Goal: Find specific page/section: Find specific page/section

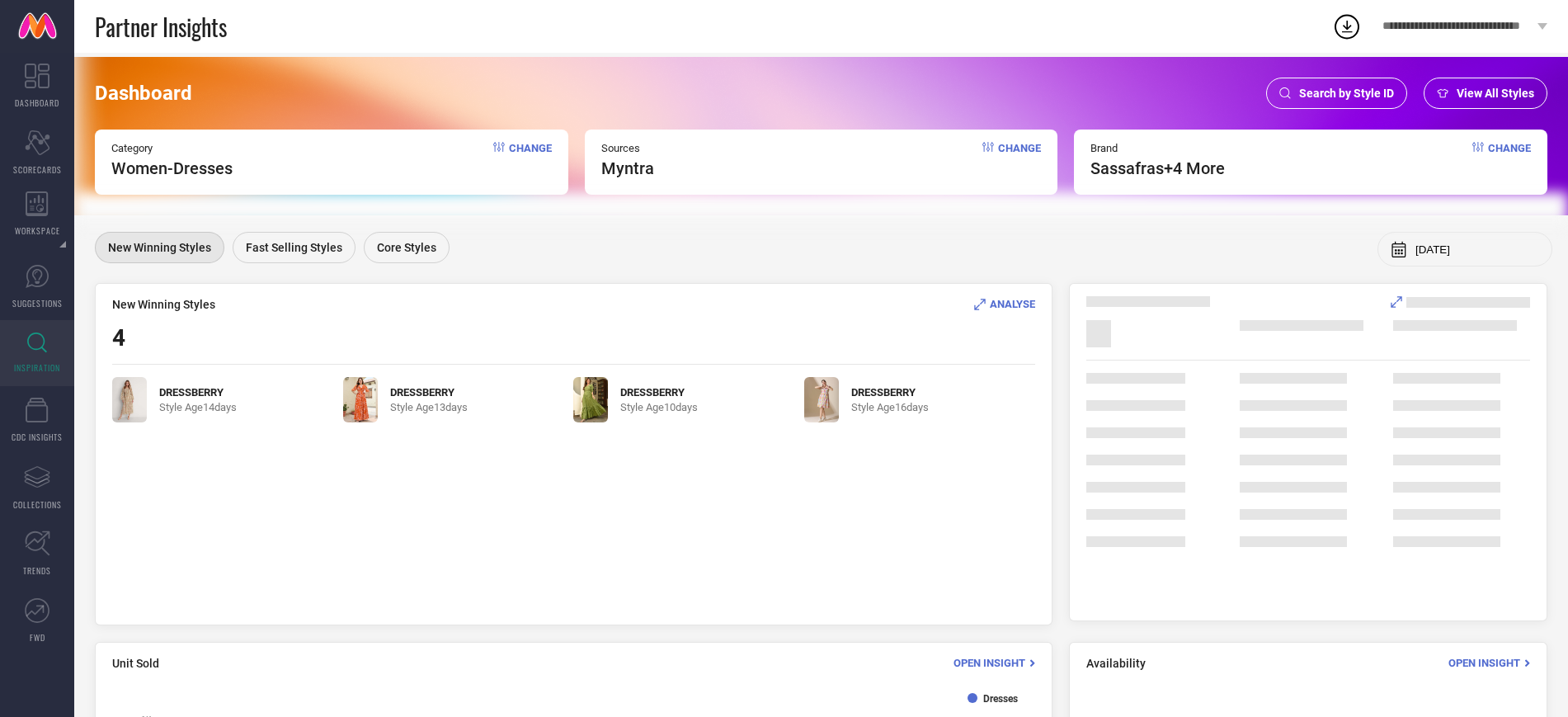
click at [1303, 88] on span "Search by Style ID" at bounding box center [1346, 93] width 94 height 13
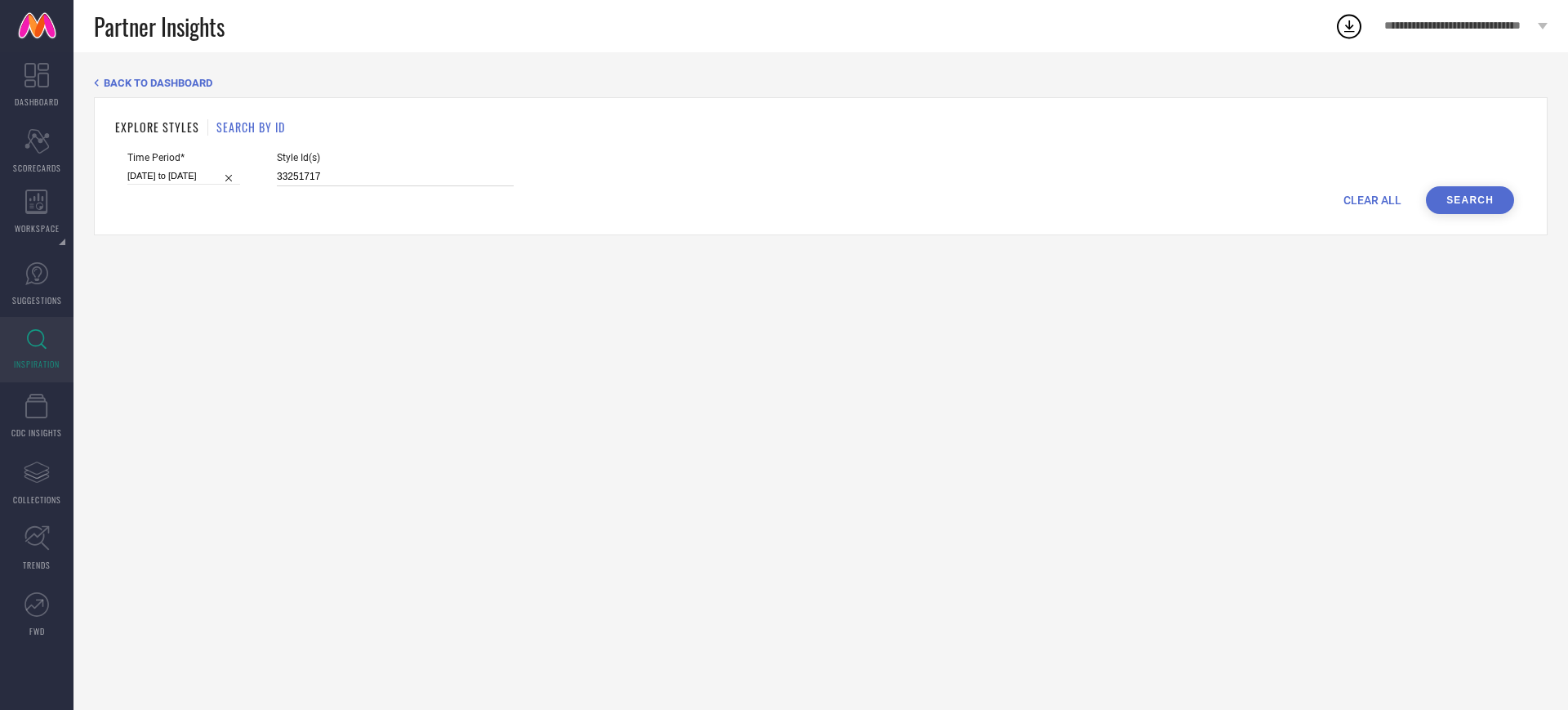
click at [388, 181] on input "33251717" at bounding box center [395, 177] width 237 height 19
paste input "83666"
type input "33283666"
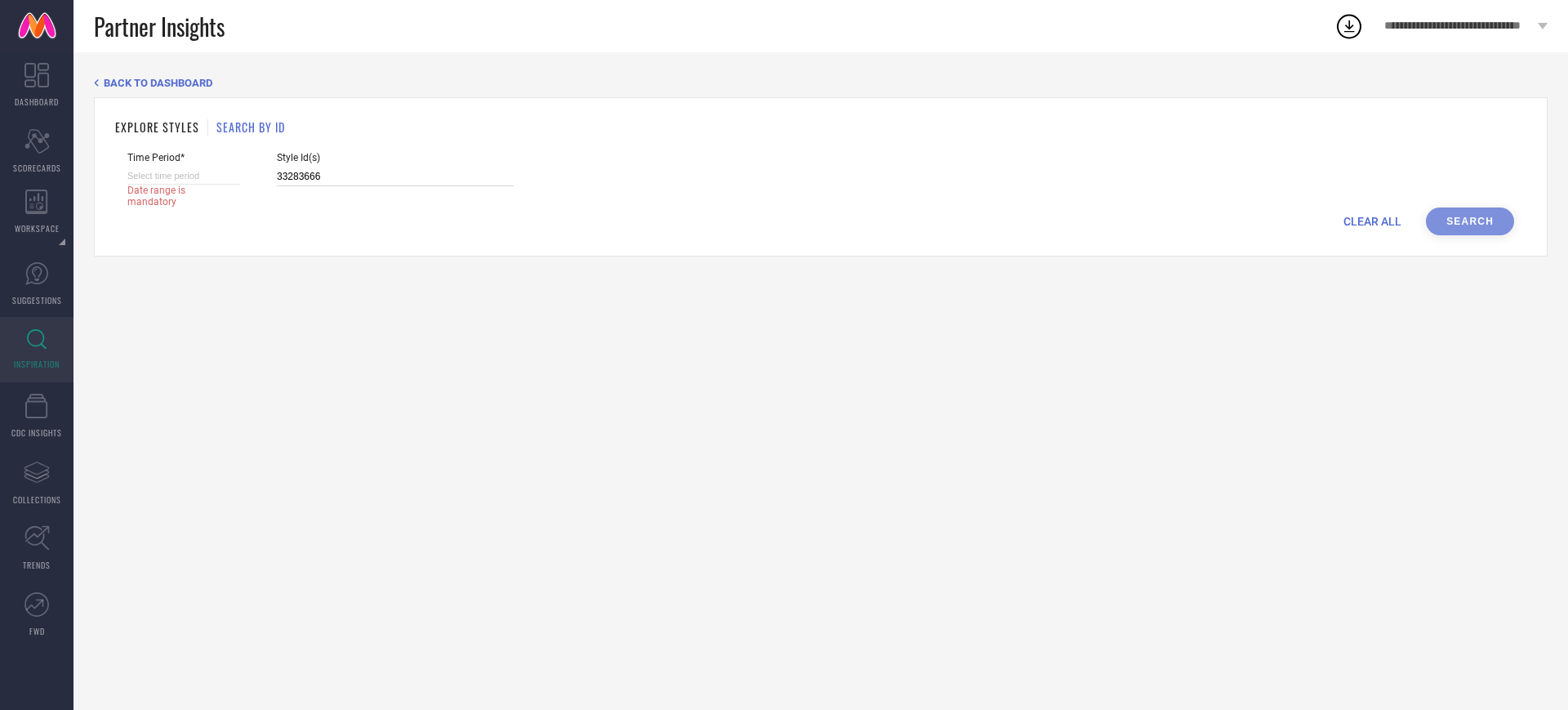
click at [230, 175] on input at bounding box center [184, 176] width 113 height 17
select select "7"
select select "2025"
select select "8"
select select "2025"
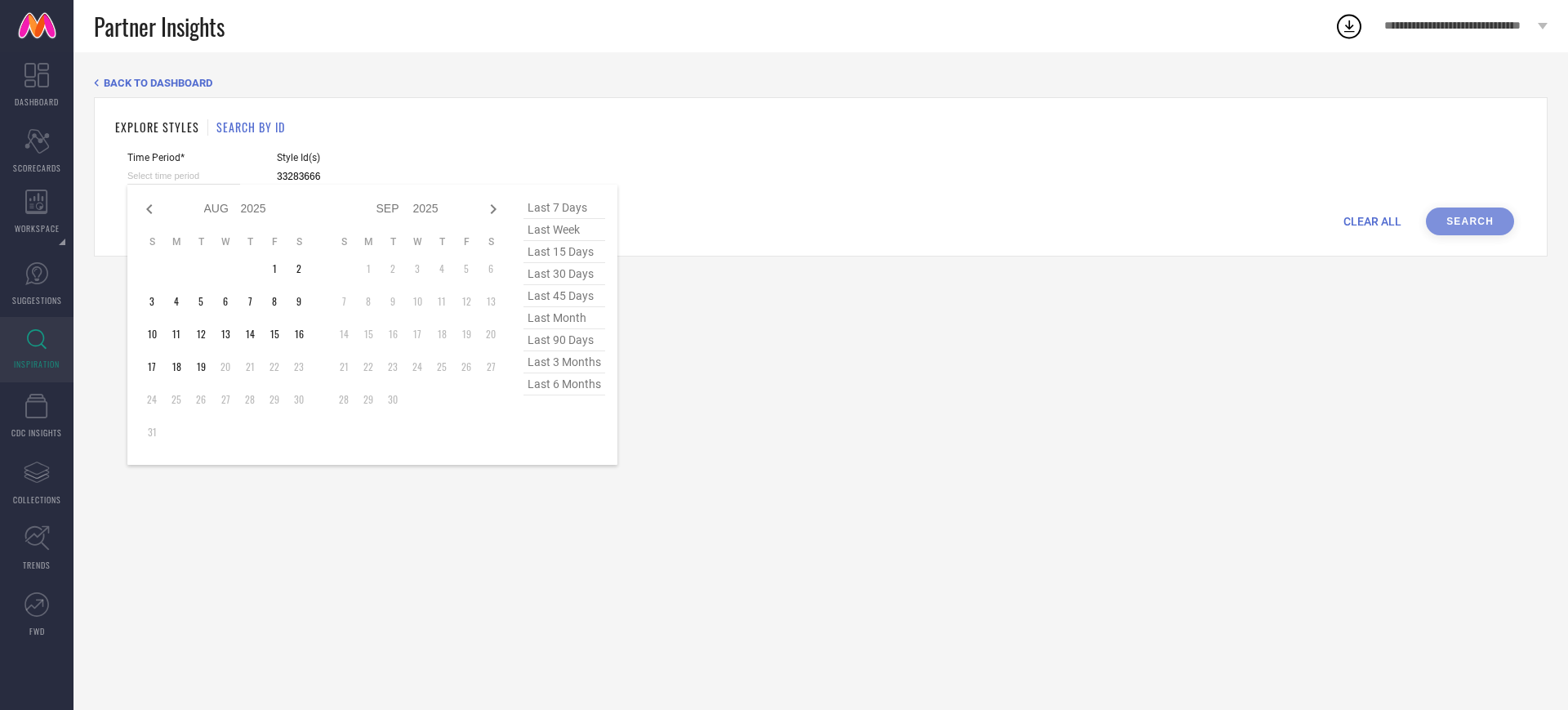
type input "33283666"
click at [573, 281] on span "last 30 days" at bounding box center [565, 274] width 82 height 22
type input "[DATE] to [DATE]"
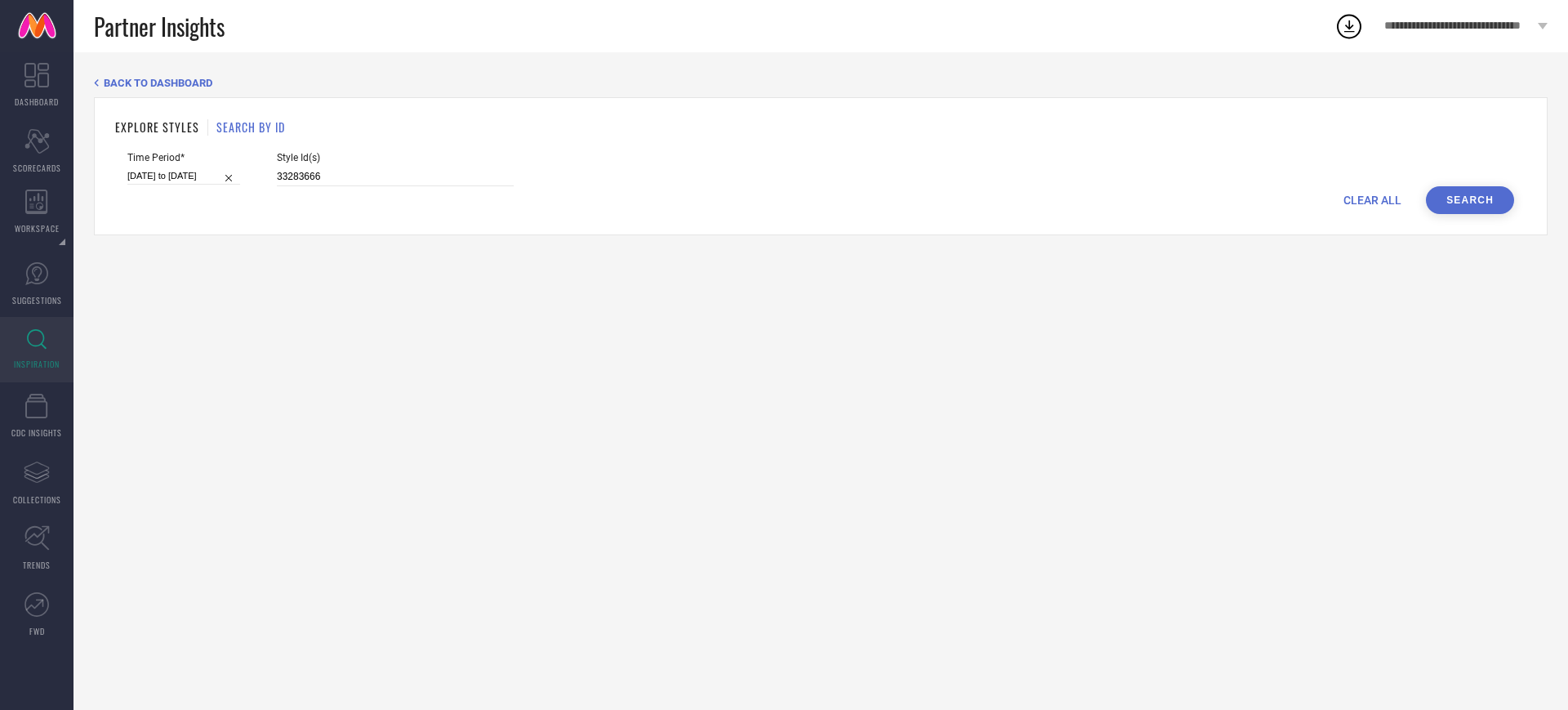
click at [1453, 199] on button "Search" at bounding box center [1471, 199] width 88 height 28
